Goal: Task Accomplishment & Management: Manage account settings

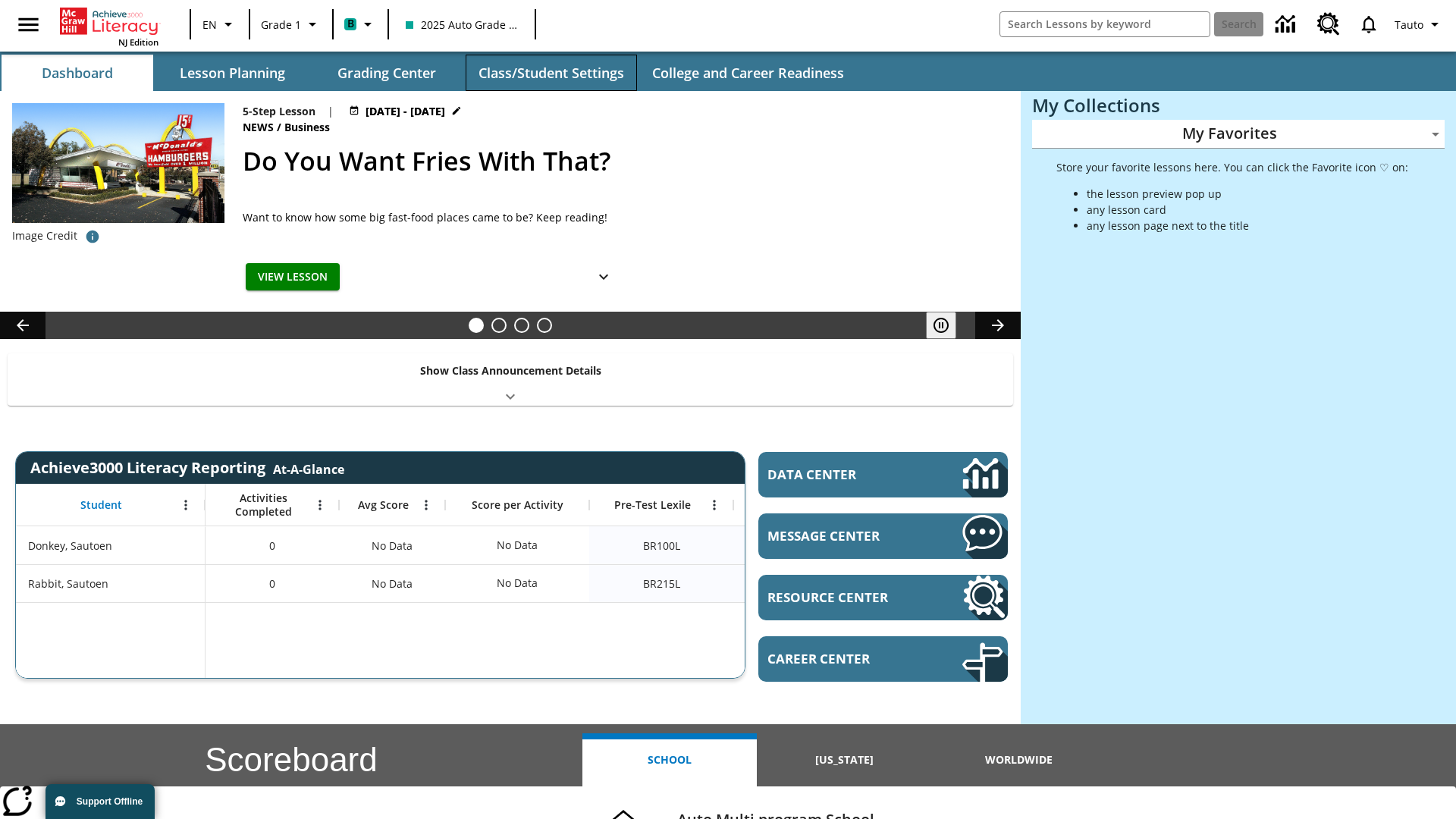
click at [550, 73] on button "Class/Student Settings" at bounding box center [551, 73] width 171 height 37
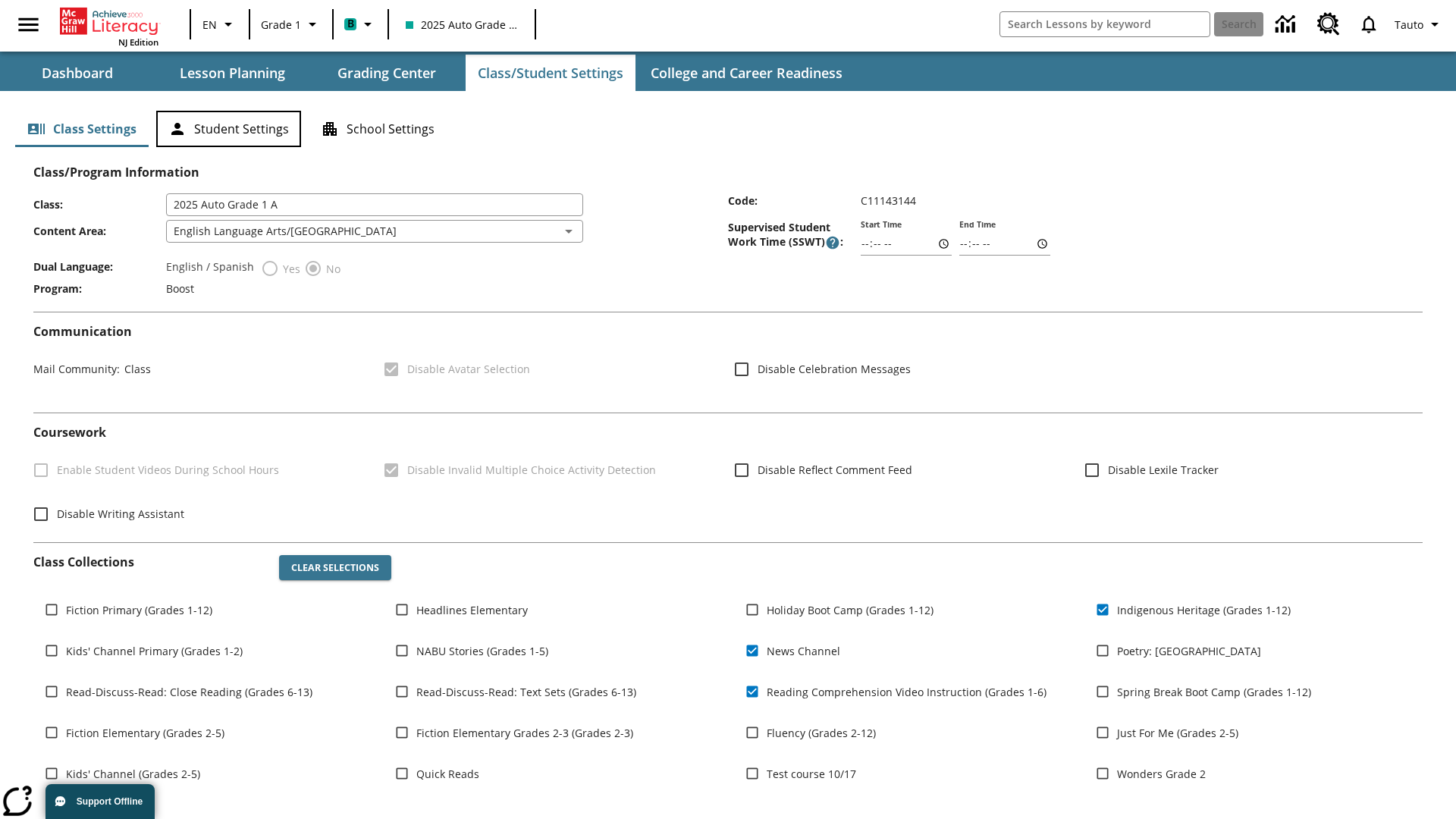
click at [228, 129] on button "Student Settings" at bounding box center [228, 129] width 145 height 37
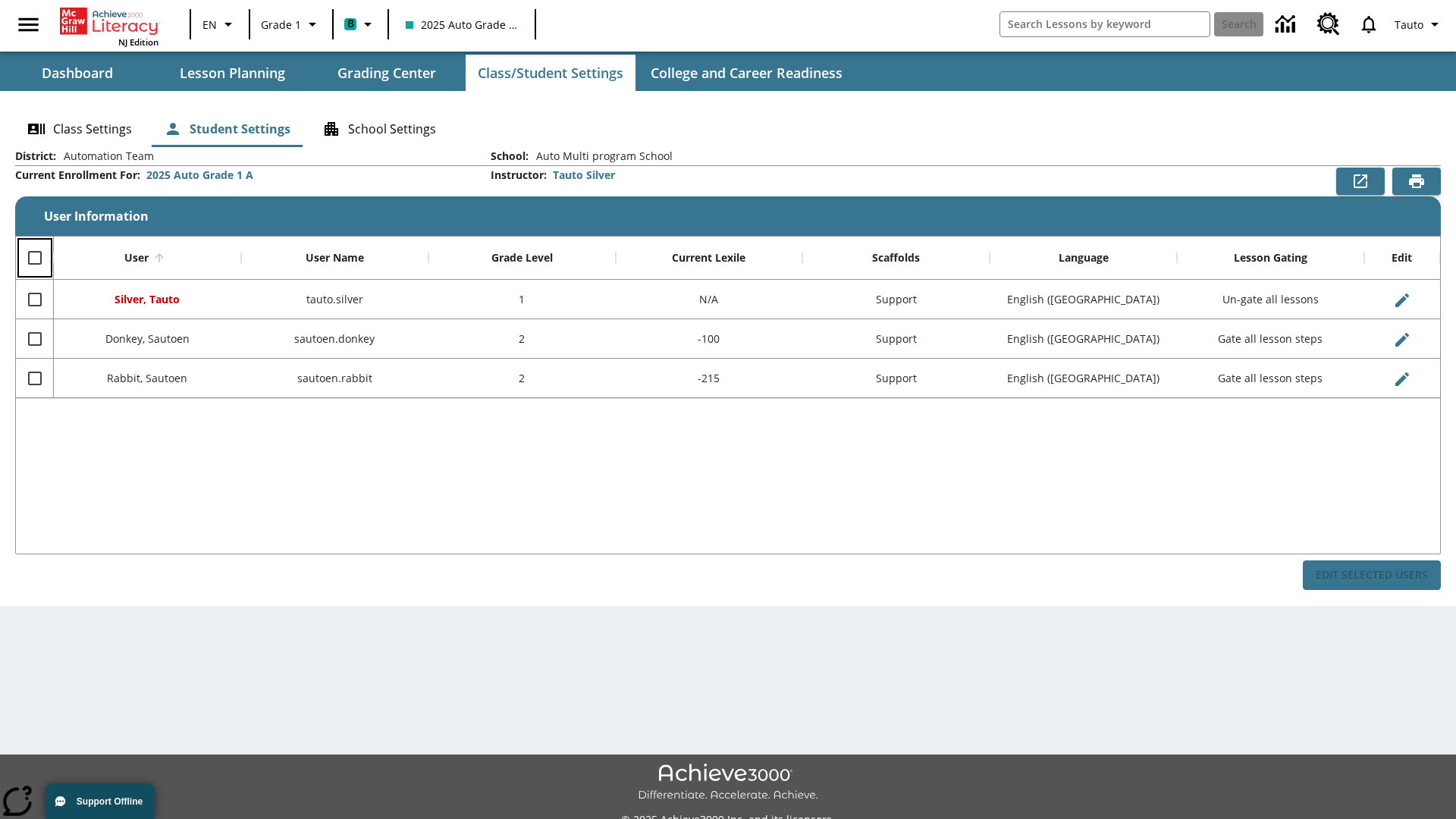
click at [34, 258] on input "Select all rows" at bounding box center [35, 257] width 32 height 32
checkbox input "true"
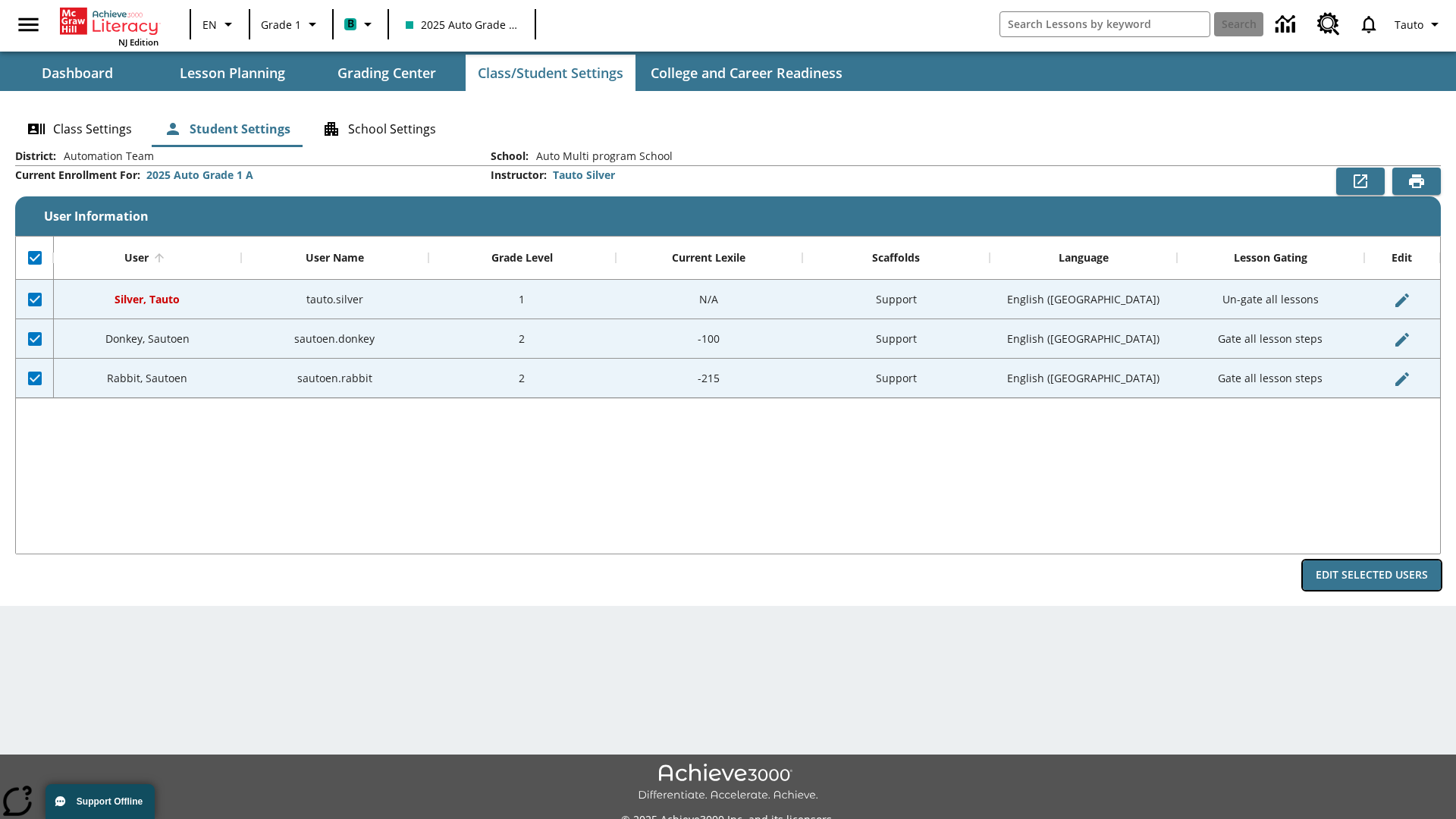
click at [1372, 575] on button "Edit Selected Users" at bounding box center [1371, 575] width 138 height 30
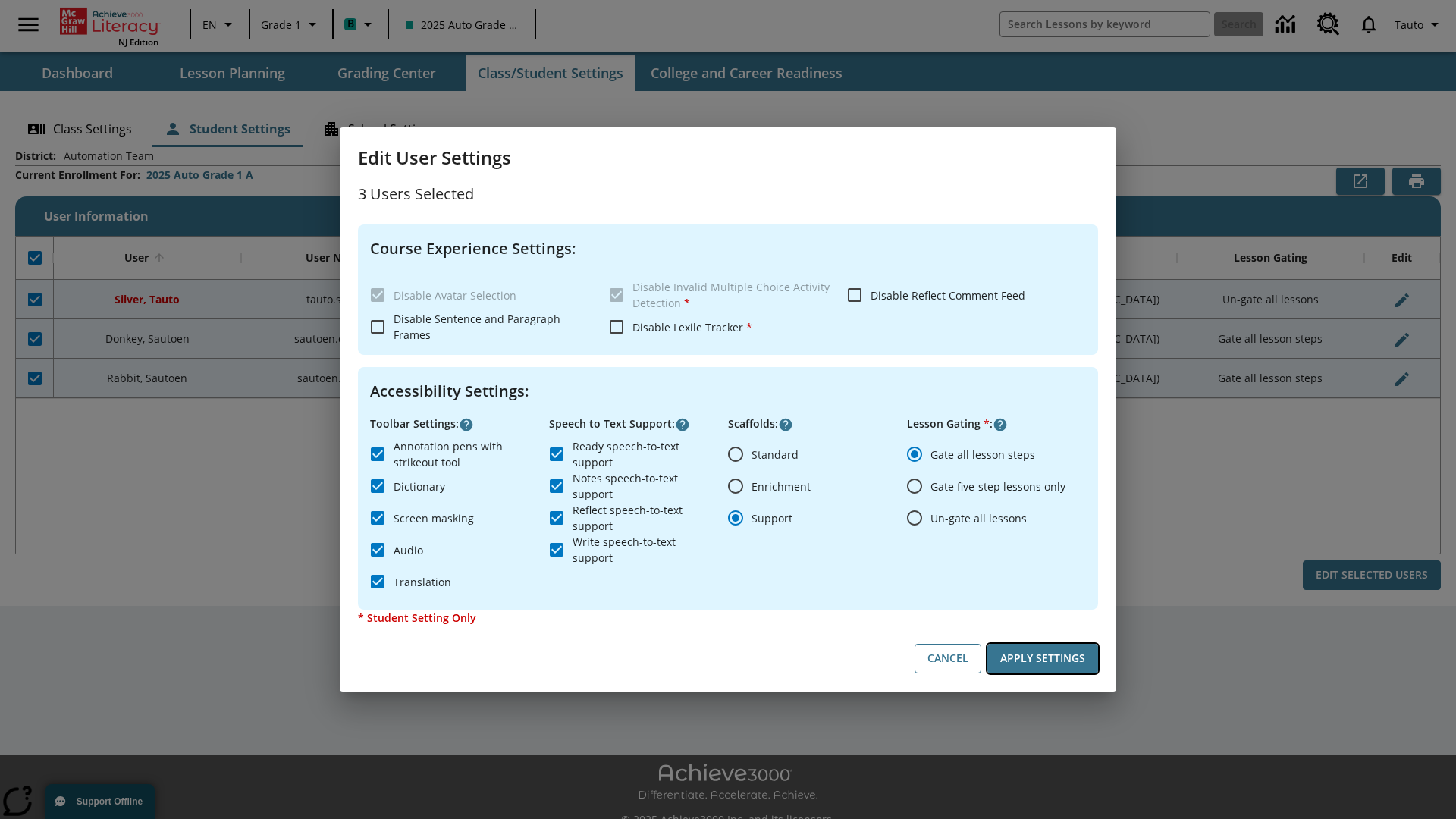
click at [1043, 658] on button "Apply Settings" at bounding box center [1042, 658] width 111 height 30
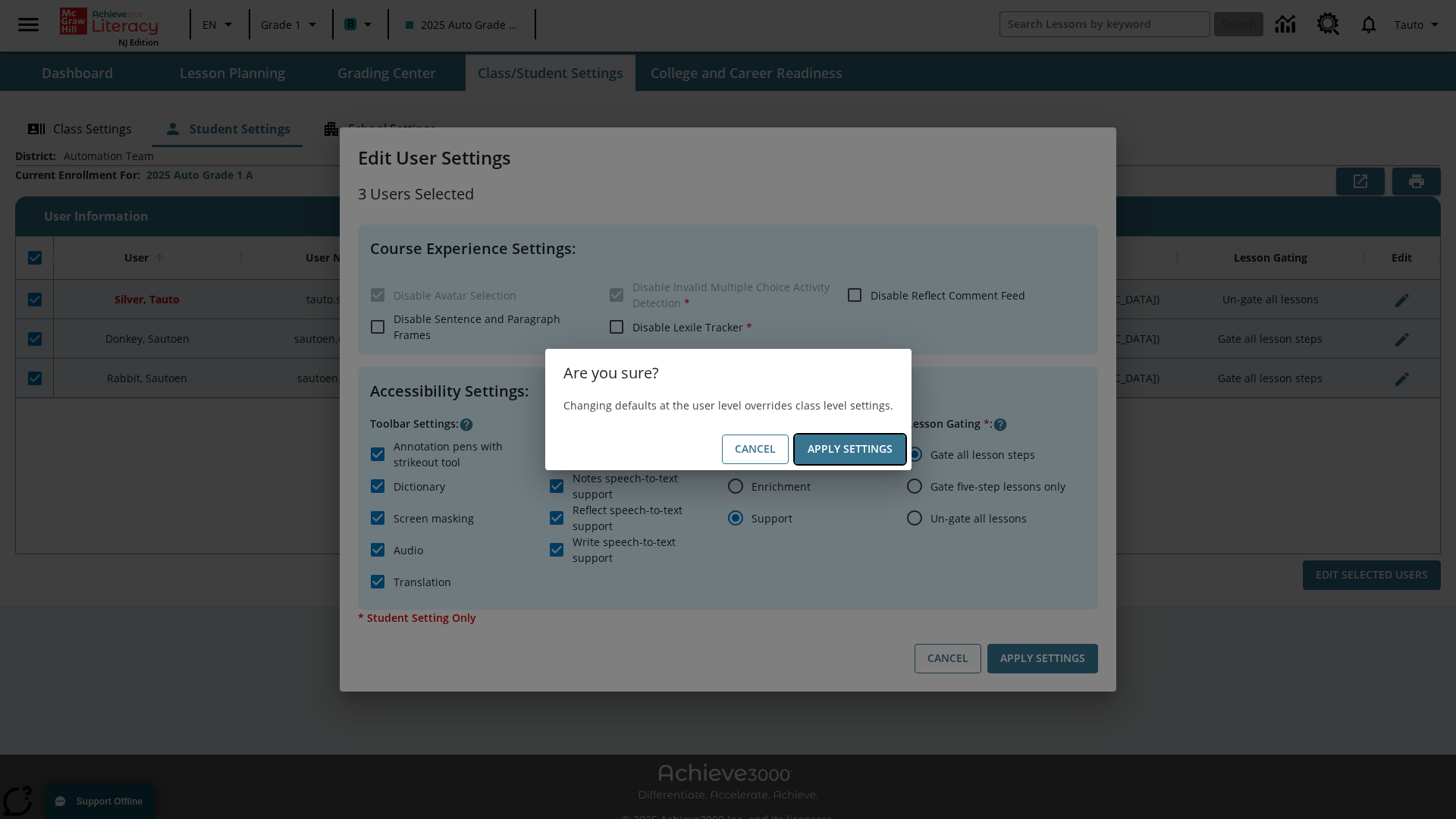
click at [850, 449] on button "Apply Settings" at bounding box center [850, 449] width 111 height 30
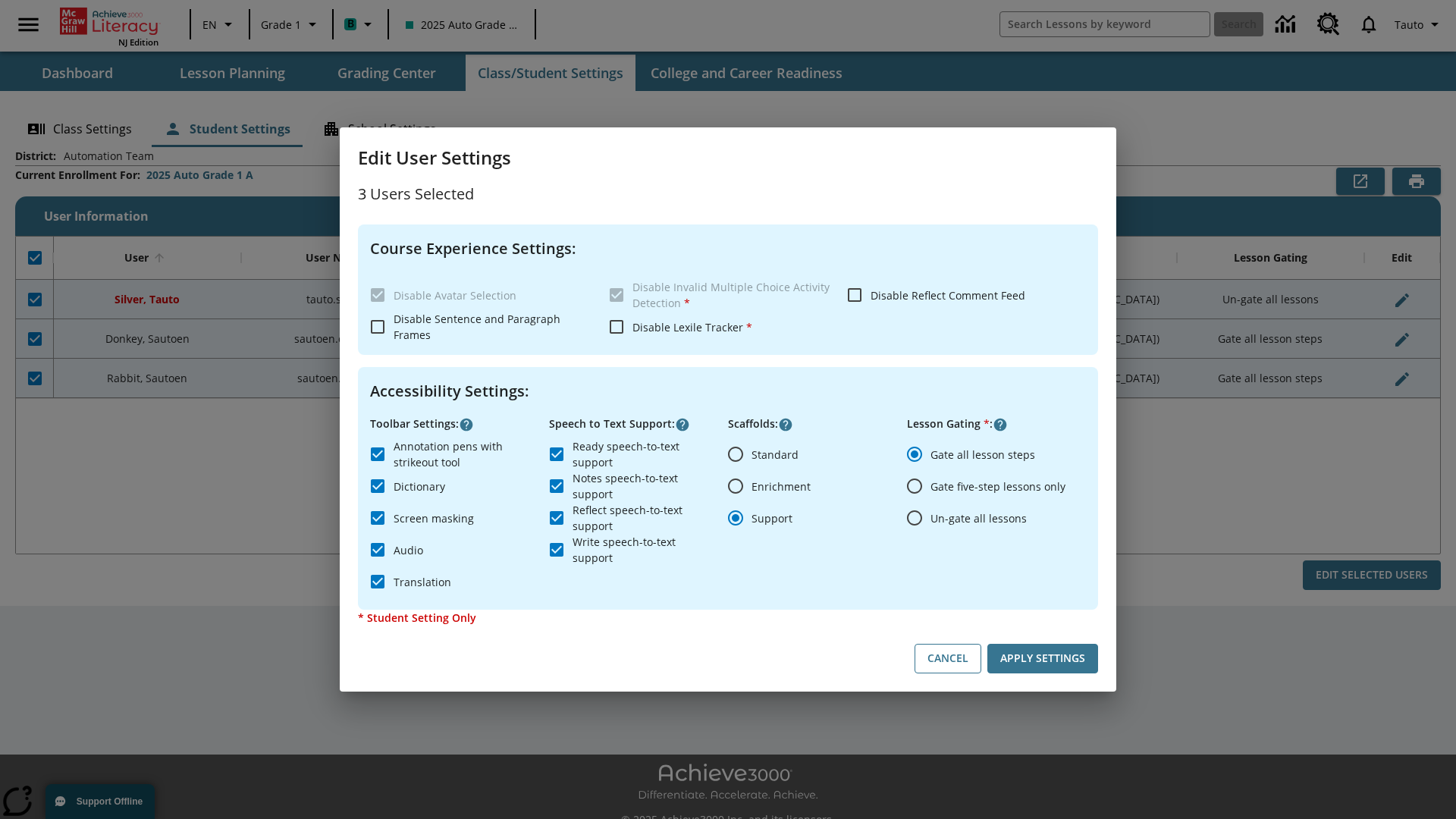
checkbox input "false"
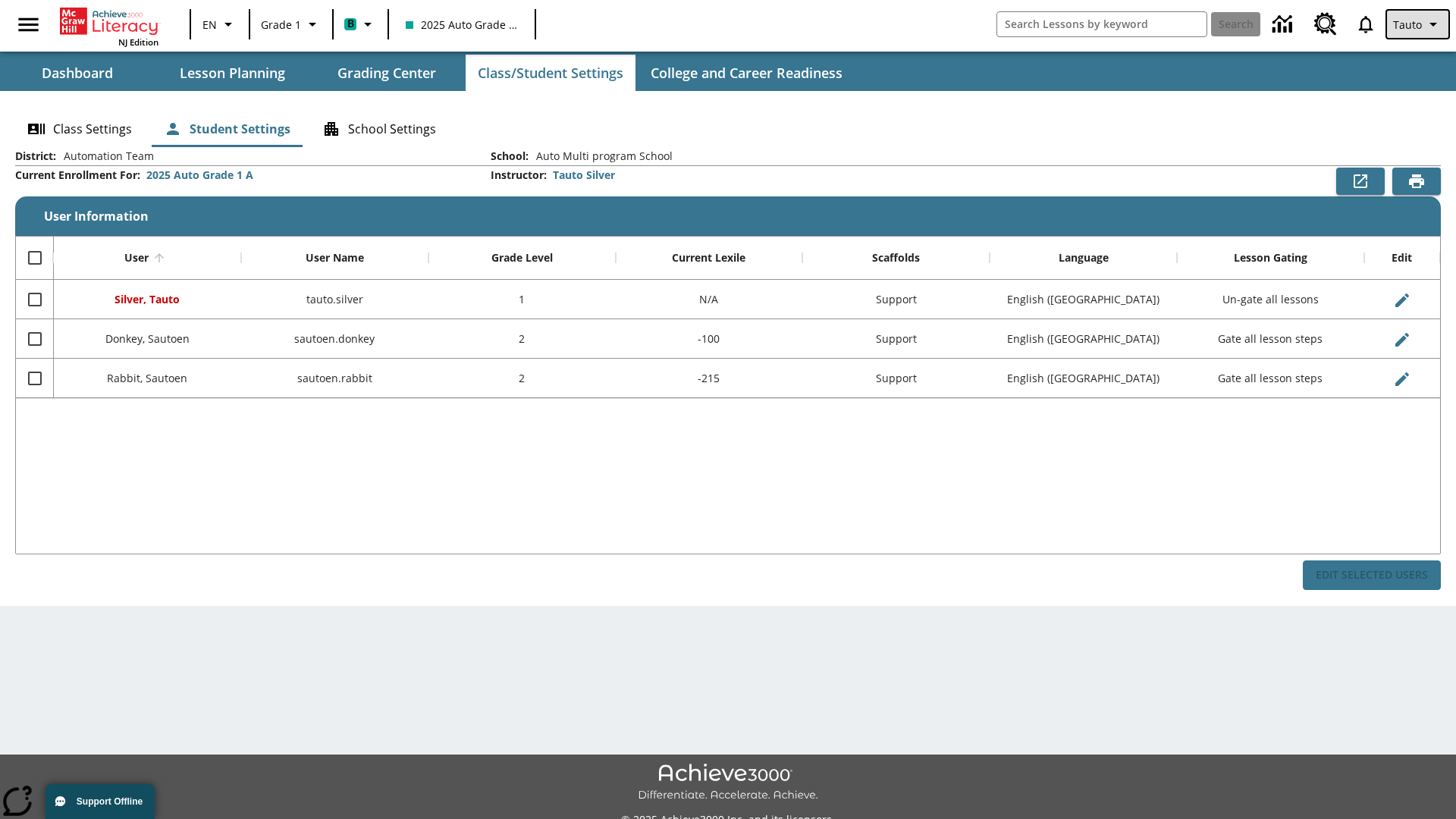
click at [1419, 24] on span "Tauto" at bounding box center [1408, 24] width 29 height 16
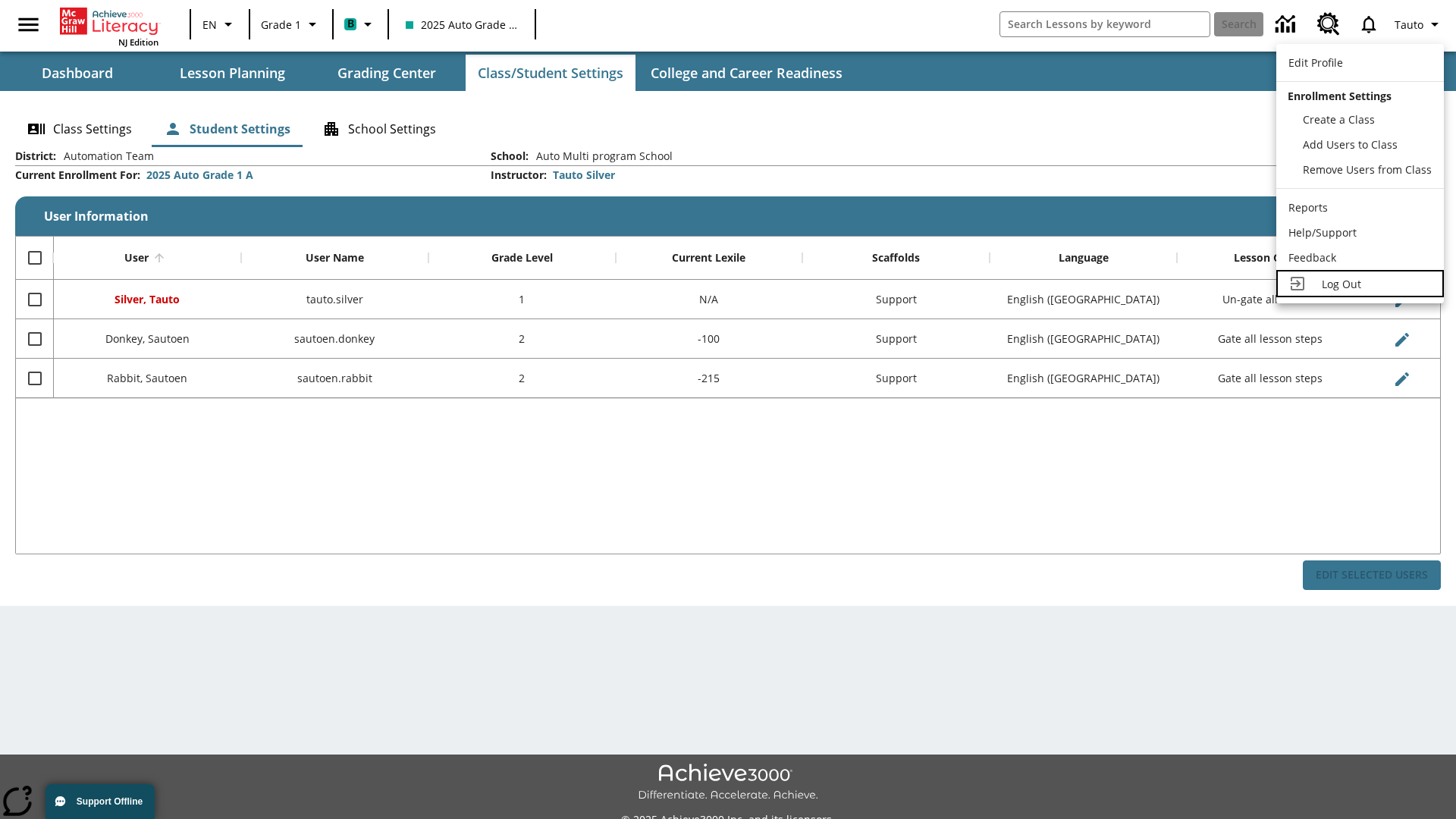
click at [1360, 284] on span "Log Out" at bounding box center [1341, 284] width 39 height 14
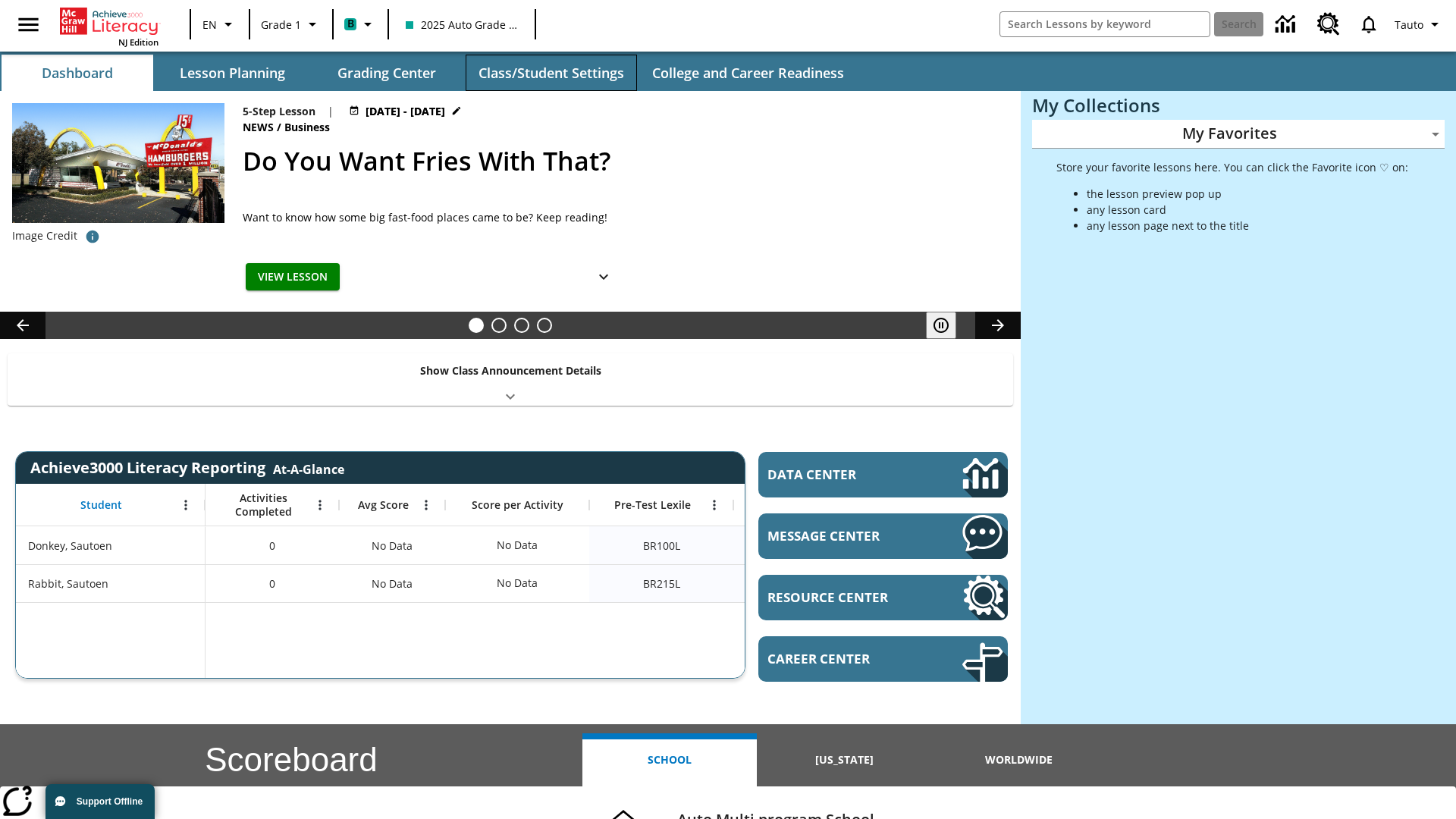
click at [550, 73] on button "Class/Student Settings" at bounding box center [551, 73] width 171 height 37
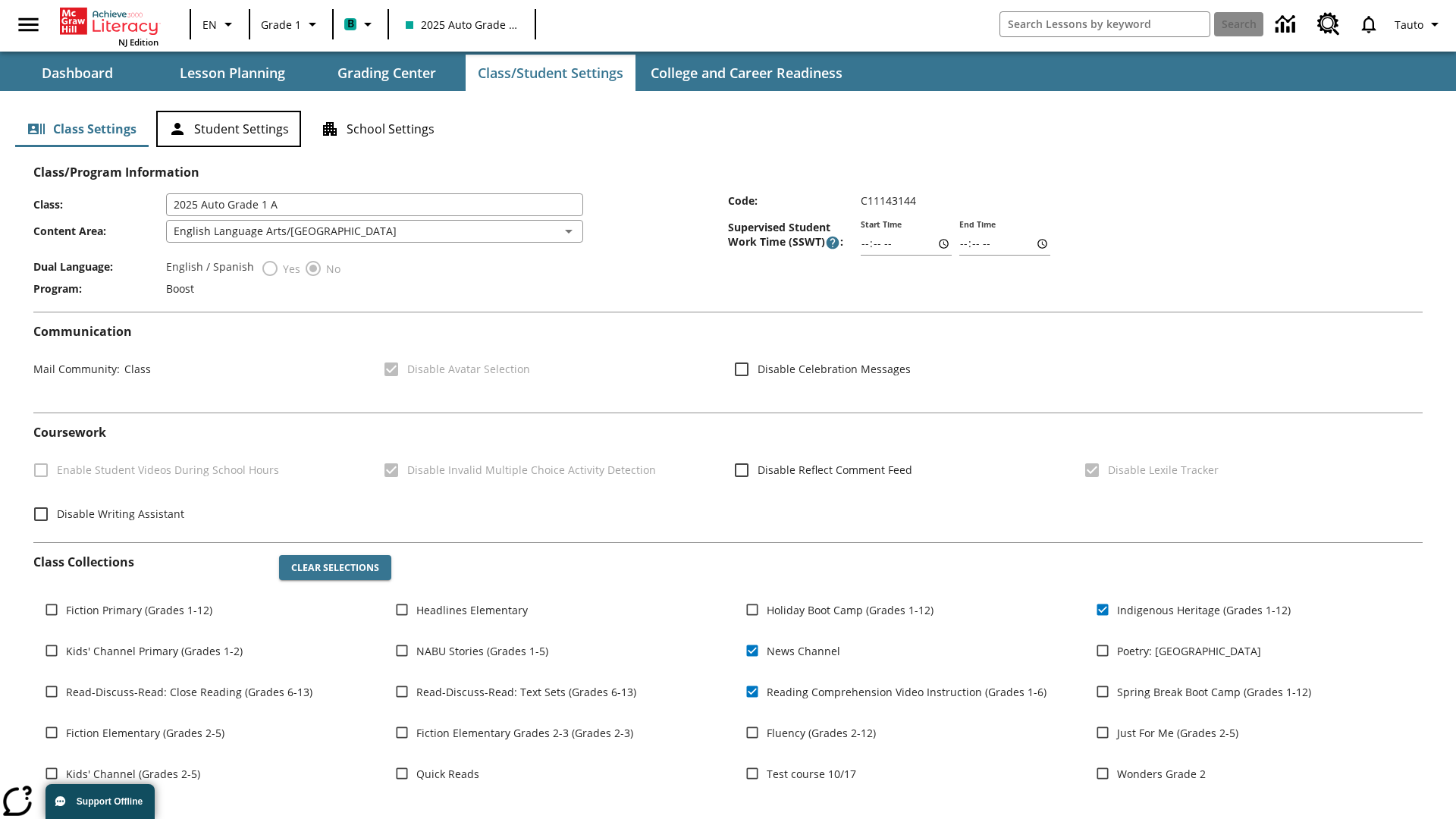
click at [228, 129] on button "Student Settings" at bounding box center [228, 129] width 145 height 37
